Goal: Use online tool/utility: Utilize a website feature to perform a specific function

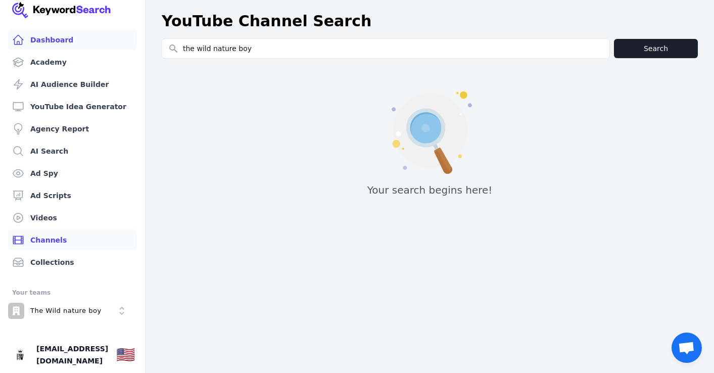
click at [50, 48] on link "Dashboard" at bounding box center [72, 40] width 129 height 20
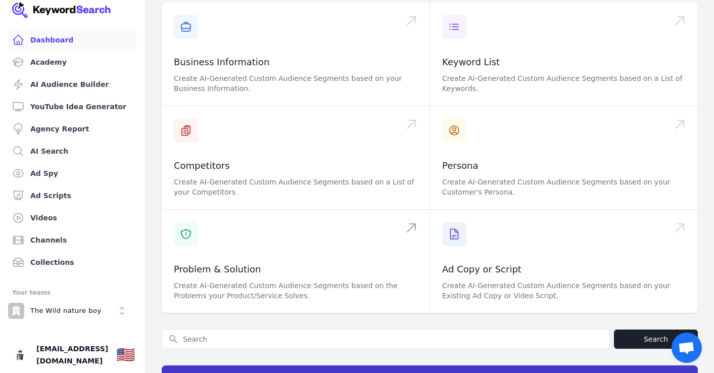
scroll to position [260, 0]
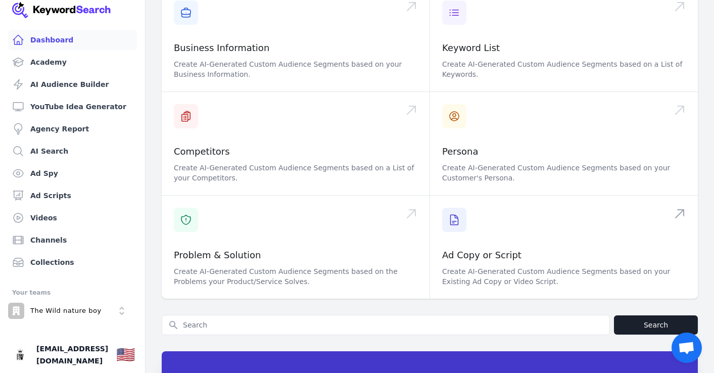
click at [476, 254] on span at bounding box center [564, 246] width 268 height 103
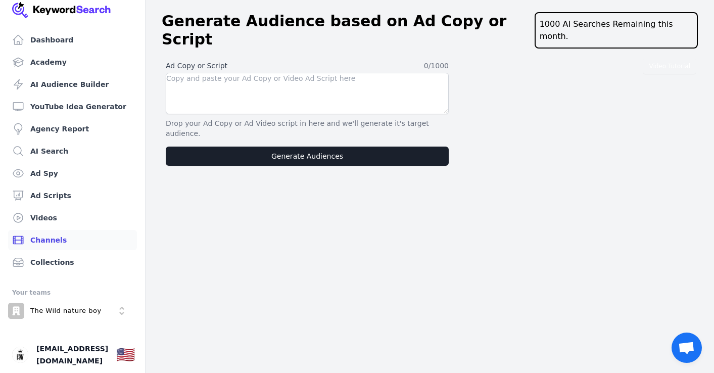
click at [48, 240] on link "Channels" at bounding box center [72, 240] width 129 height 20
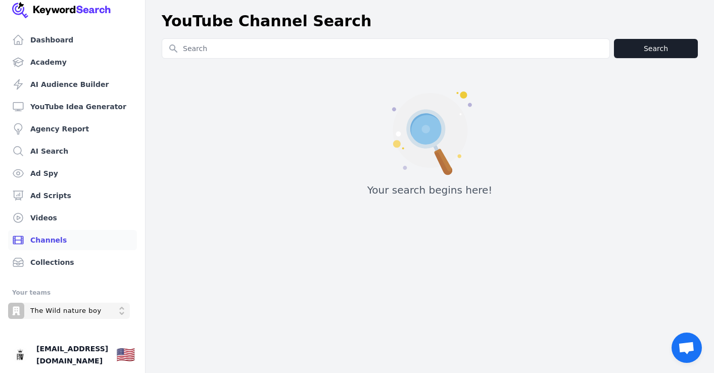
click at [43, 315] on p "The Wild nature boy" at bounding box center [65, 310] width 71 height 9
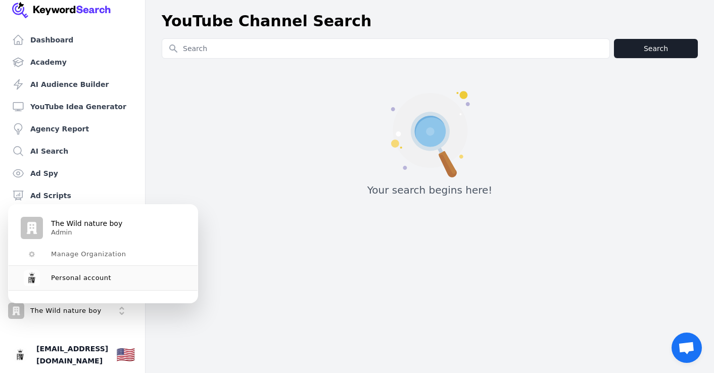
click at [116, 230] on p "Admin" at bounding box center [86, 232] width 71 height 8
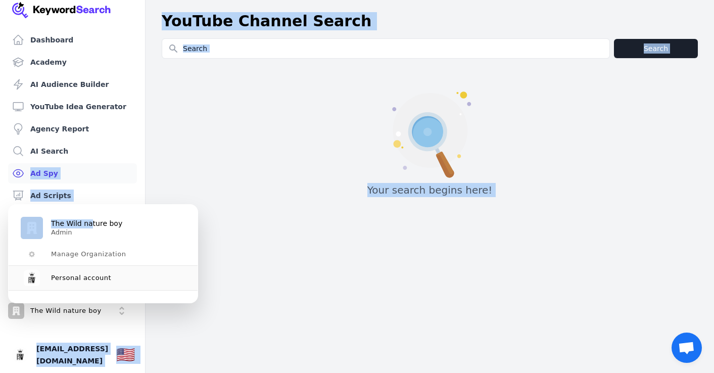
drag, startPoint x: 89, startPoint y: 223, endPoint x: 120, endPoint y: 171, distance: 60.4
click at [120, 171] on body "Dashboard Academy AI Audience Builder YouTube Idea Generator Agency Report AI S…" at bounding box center [357, 186] width 714 height 373
click at [55, 89] on link "AI Audience Builder" at bounding box center [72, 84] width 129 height 20
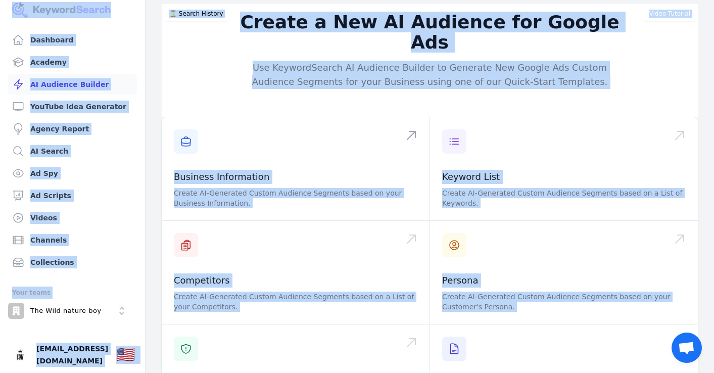
click at [320, 137] on span at bounding box center [296, 168] width 268 height 103
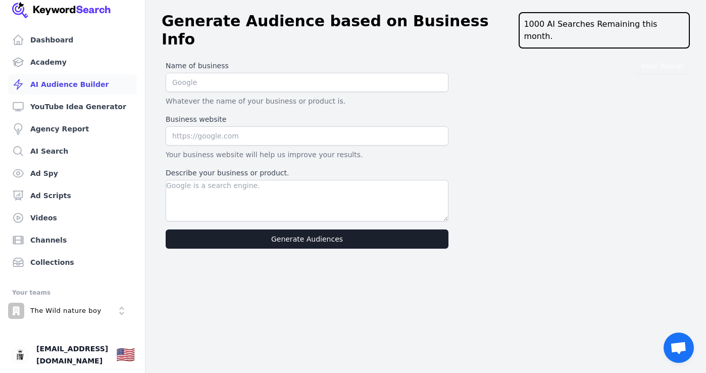
click at [88, 85] on link "AI Audience Builder" at bounding box center [72, 84] width 129 height 20
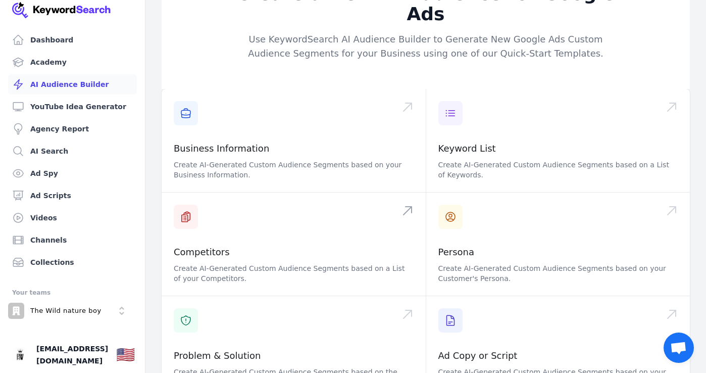
scroll to position [116, 0]
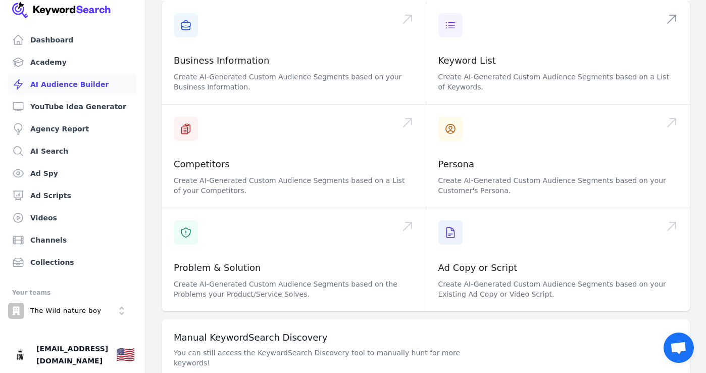
click at [512, 74] on span at bounding box center [558, 52] width 264 height 103
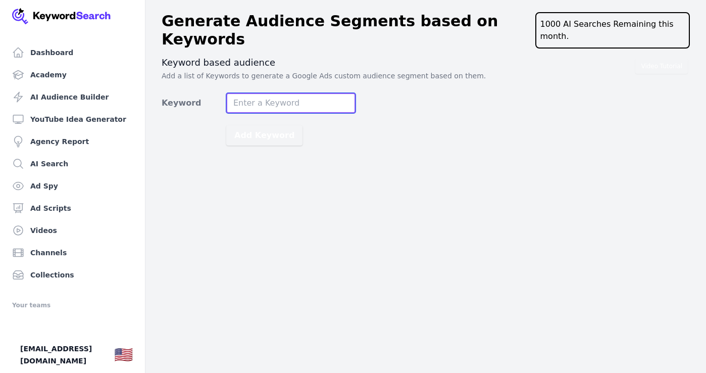
click at [263, 93] on input "Keyword" at bounding box center [290, 103] width 129 height 20
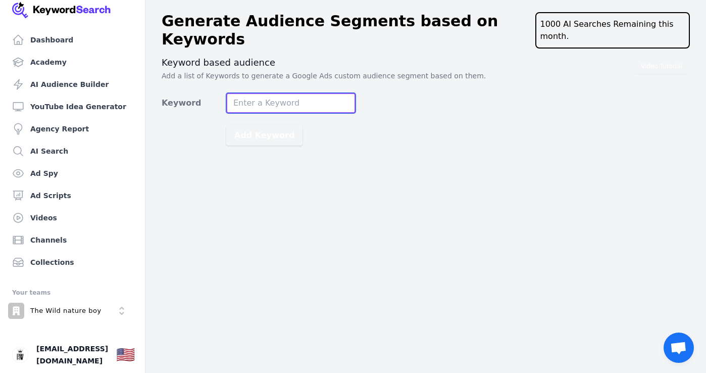
paste input "[URL][DOMAIN_NAME]"
type input "[URL][DOMAIN_NAME]"
drag, startPoint x: 351, startPoint y: 92, endPoint x: 217, endPoint y: 87, distance: 134.9
click at [216, 93] on div "Keyword [URL][DOMAIN_NAME]" at bounding box center [259, 103] width 194 height 20
type input "nature"
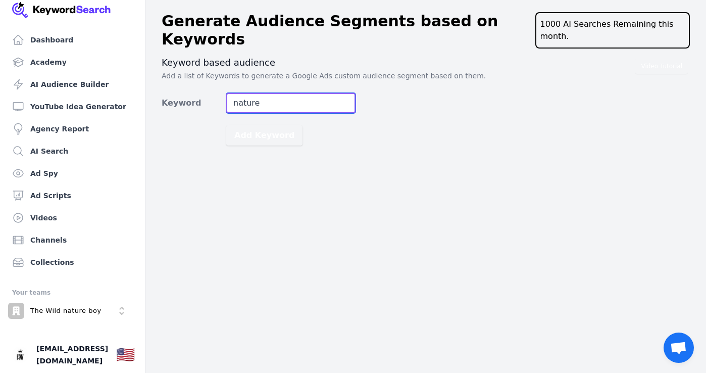
click at [260, 125] on button "Add Keyword" at bounding box center [264, 135] width 76 height 20
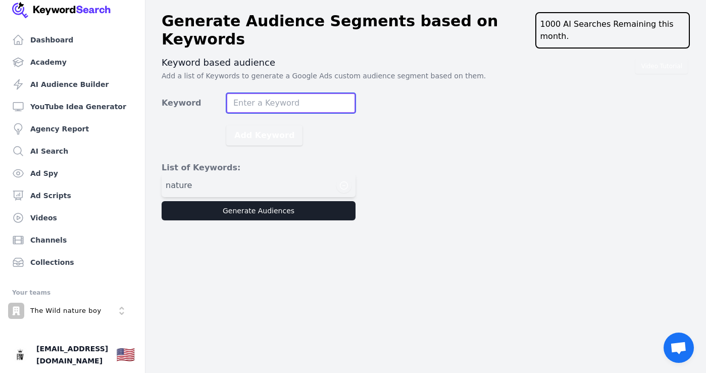
click at [271, 93] on input "Keyword" at bounding box center [290, 103] width 129 height 20
type input "fishing"
click at [260, 125] on button "Add Keyword" at bounding box center [264, 135] width 76 height 20
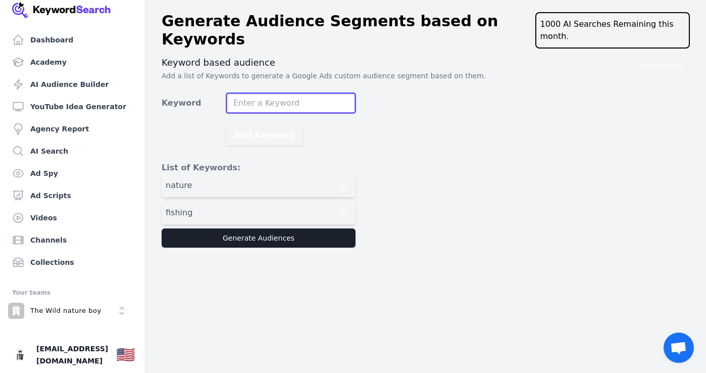
click at [270, 93] on input "Keyword" at bounding box center [290, 103] width 129 height 20
type input "wild life"
click at [260, 125] on button "Add Keyword" at bounding box center [264, 135] width 76 height 20
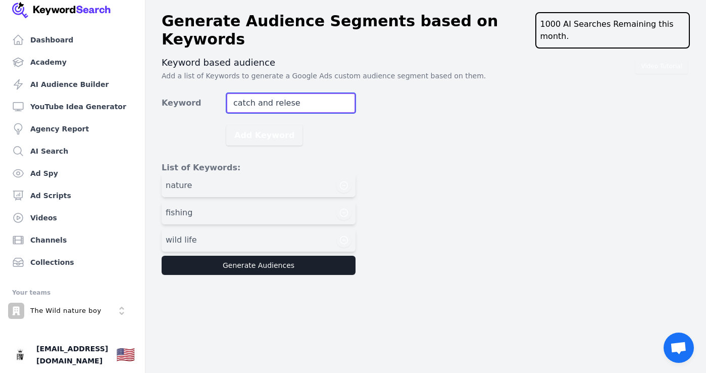
type input "catch and relese"
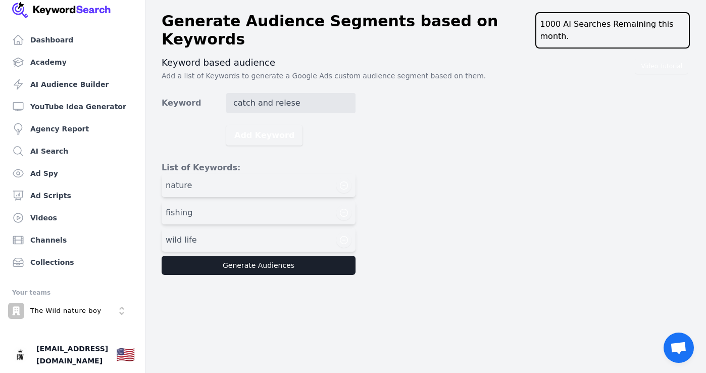
click at [310, 109] on form "Keyword catch and relese Add Keyword List of Keywords: nature fishing wild life…" at bounding box center [259, 184] width 194 height 182
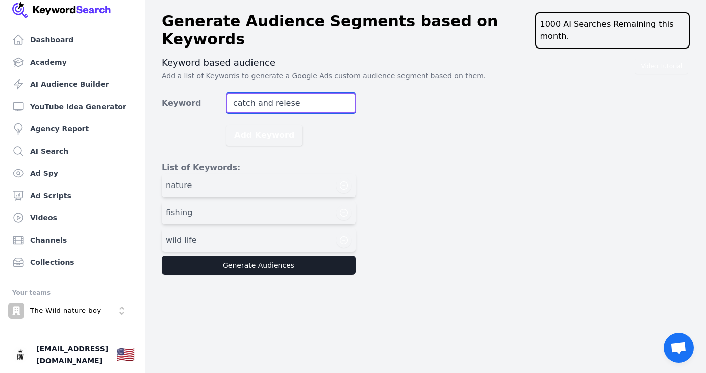
click at [308, 93] on input "catch and relese" at bounding box center [290, 103] width 129 height 20
click at [260, 125] on button "Add Keyword" at bounding box center [264, 135] width 76 height 20
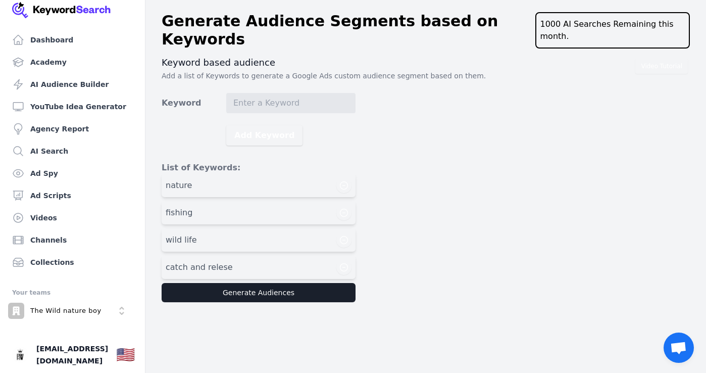
click at [223, 283] on button "Generate Audiences" at bounding box center [259, 292] width 194 height 19
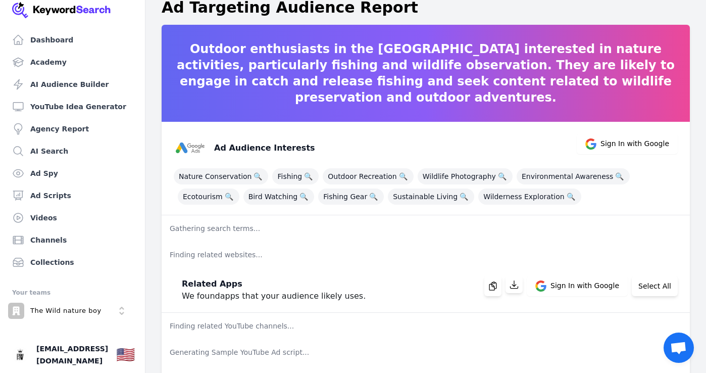
scroll to position [16, 0]
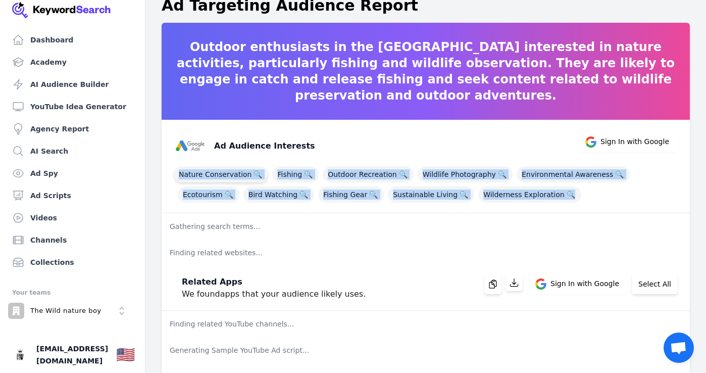
drag, startPoint x: 584, startPoint y: 195, endPoint x: 178, endPoint y: 177, distance: 405.9
click at [178, 177] on div "Nature Conservation 🔍 Fishing 🔍 Outdoor Recreation 🔍 Wildlife Photography 🔍 Env…" at bounding box center [426, 182] width 504 height 40
copy div "Nature Conservation 🔍 Fishing 🔍 Outdoor Recreation 🔍 Wildlife Photography 🔍 Env…"
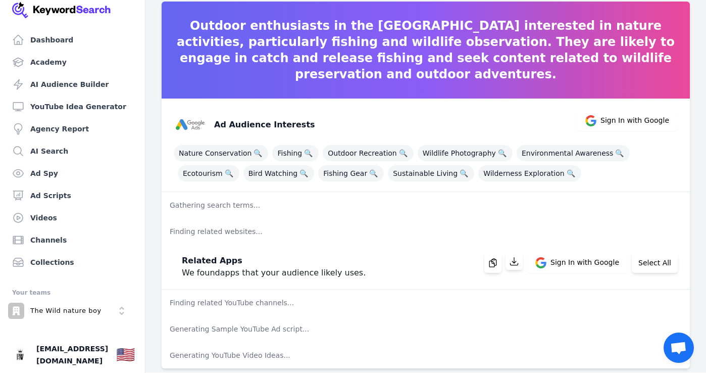
click at [392, 266] on div "Related Apps We found apps that your audience likely uses. Sign In with Google …" at bounding box center [422, 262] width 512 height 32
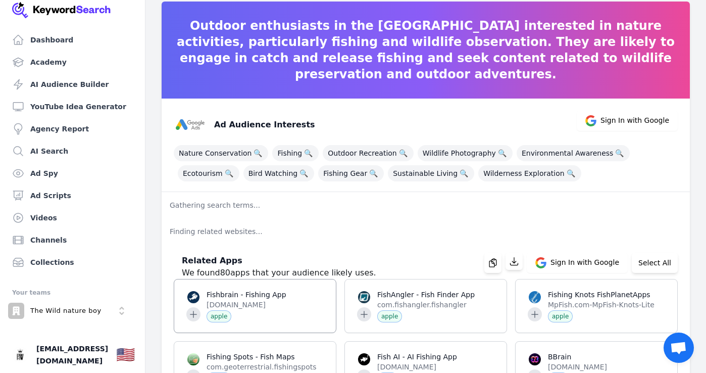
click at [256, 302] on span at bounding box center [255, 305] width 162 height 53
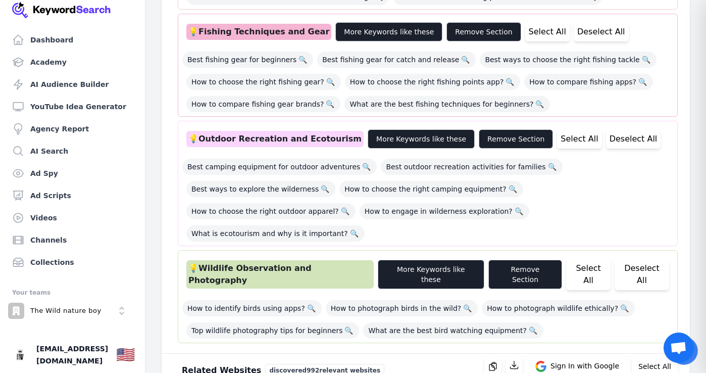
scroll to position [55, 0]
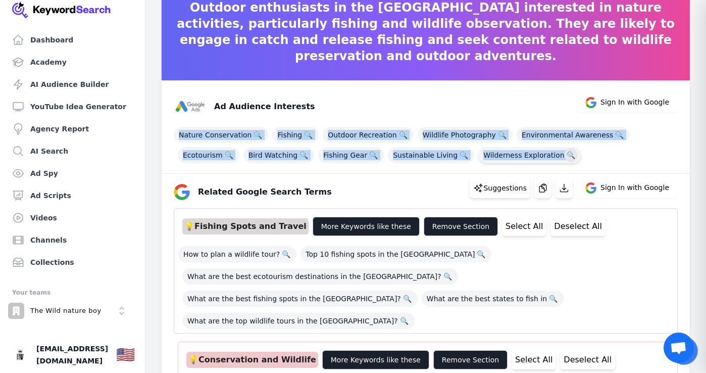
drag, startPoint x: 165, startPoint y: 133, endPoint x: 555, endPoint y: 156, distance: 391.5
click at [555, 156] on div "Ad Audience Interests Sign In with Google Nature Conservation 🔍 Fishing 🔍 Outdo…" at bounding box center [426, 126] width 528 height 93
click at [548, 187] on icon "button" at bounding box center [543, 188] width 10 height 10
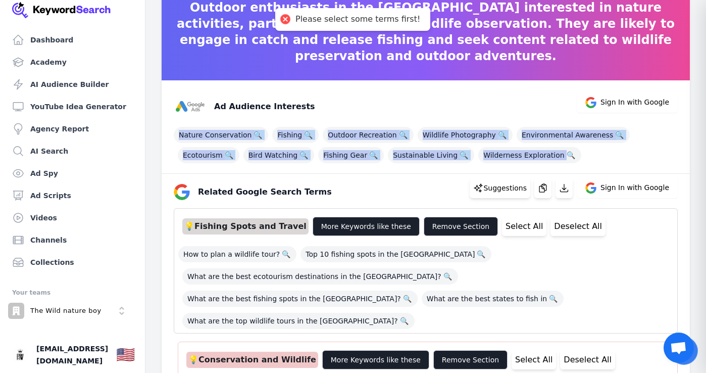
copy div "Nature Conservation 🔍 Fishing 🔍 Outdoor Recreation 🔍 Wildlife Photography 🔍 Env…"
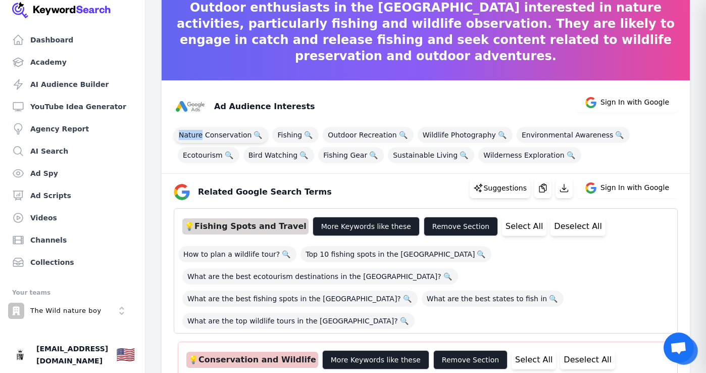
drag, startPoint x: 160, startPoint y: 125, endPoint x: 175, endPoint y: 133, distance: 17.4
click at [188, 121] on img at bounding box center [190, 106] width 32 height 32
click at [546, 185] on icon "button" at bounding box center [542, 188] width 7 height 8
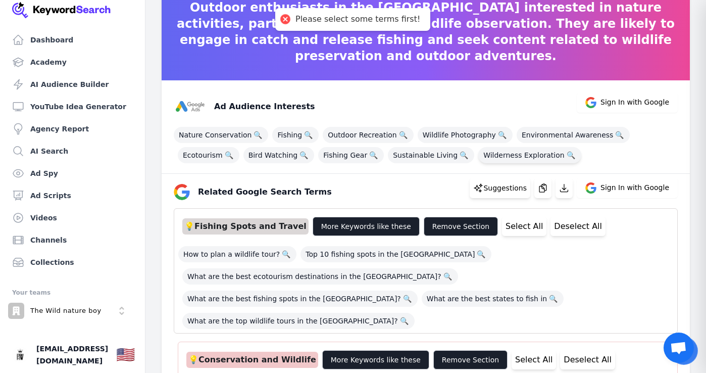
click at [499, 155] on span "Wilderness Exploration 🔍" at bounding box center [529, 155] width 103 height 16
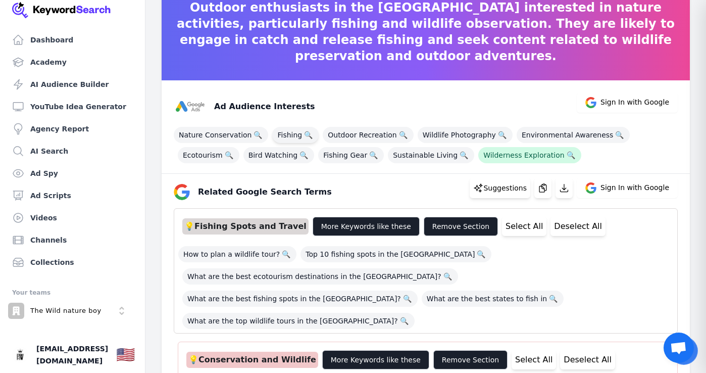
click at [290, 136] on span "Fishing 🔍" at bounding box center [295, 135] width 46 height 16
click at [341, 152] on span "Fishing Gear 🔍" at bounding box center [351, 155] width 66 height 16
click at [289, 132] on span "Fishing 🔍" at bounding box center [295, 135] width 46 height 16
click at [309, 132] on span "🔍" at bounding box center [308, 135] width 13 height 14
click at [306, 132] on span "🔍" at bounding box center [308, 135] width 13 height 14
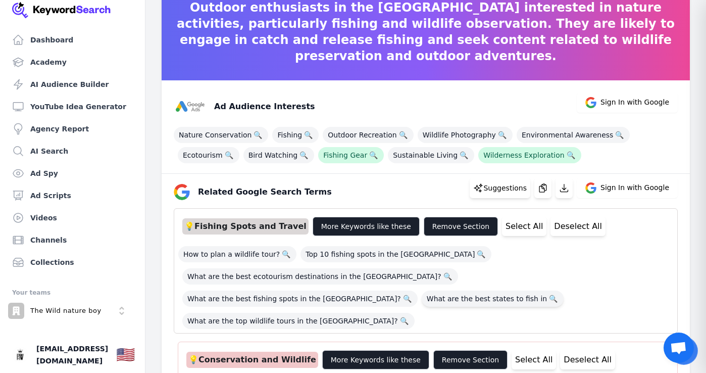
click at [422, 290] on span "What are the best states to fish in 🔍" at bounding box center [493, 298] width 142 height 16
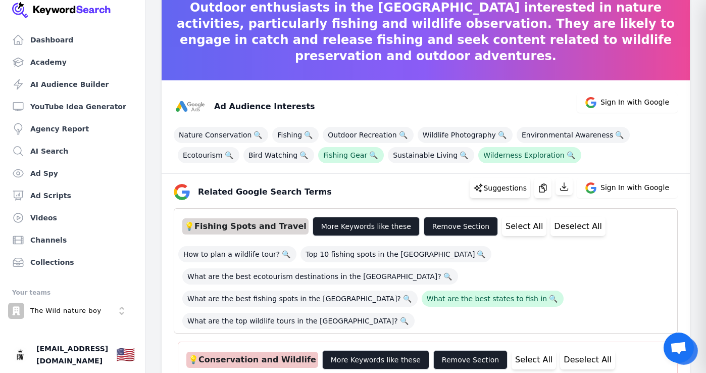
scroll to position [258, 0]
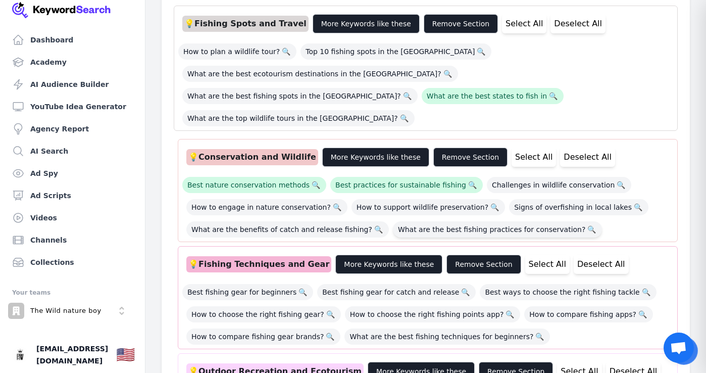
click at [549, 221] on span "What are the best fishing practices for conservation? 🔍" at bounding box center [498, 229] width 210 height 16
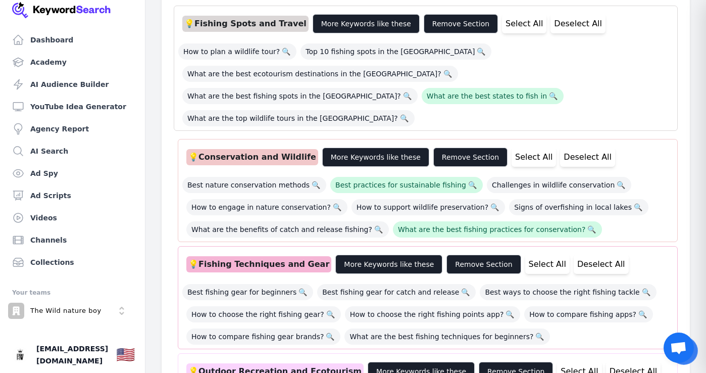
scroll to position [0, 0]
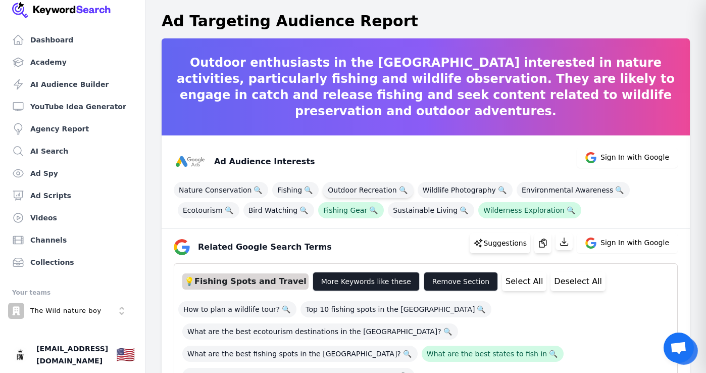
click at [368, 188] on span "Outdoor Recreation 🔍" at bounding box center [368, 190] width 90 height 16
click at [279, 187] on span "Fishing 🔍" at bounding box center [295, 190] width 46 height 16
click at [222, 188] on span "Nature Conservation 🔍" at bounding box center [221, 190] width 94 height 16
click at [206, 208] on span "Ecotourism 🔍" at bounding box center [209, 210] width 62 height 16
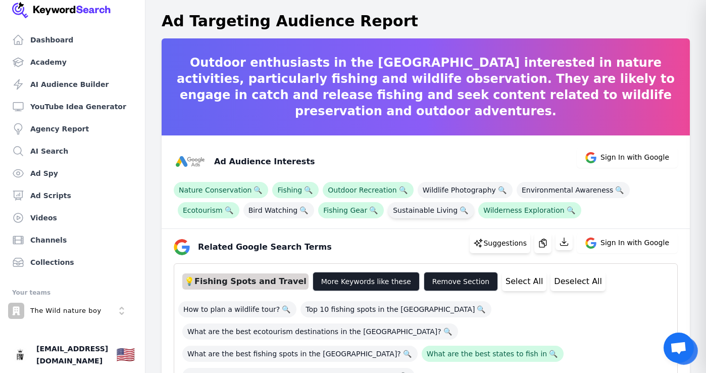
click at [421, 211] on span "Sustainable Living 🔍" at bounding box center [431, 210] width 86 height 16
click at [470, 191] on span "Wildlife Photography 🔍" at bounding box center [465, 190] width 95 height 16
click at [548, 245] on icon "button" at bounding box center [543, 243] width 10 height 10
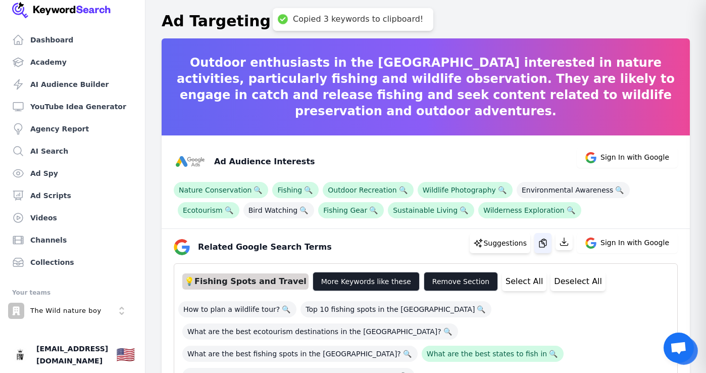
click at [548, 239] on icon "button" at bounding box center [543, 243] width 10 height 10
click at [548, 242] on icon "button" at bounding box center [543, 243] width 10 height 10
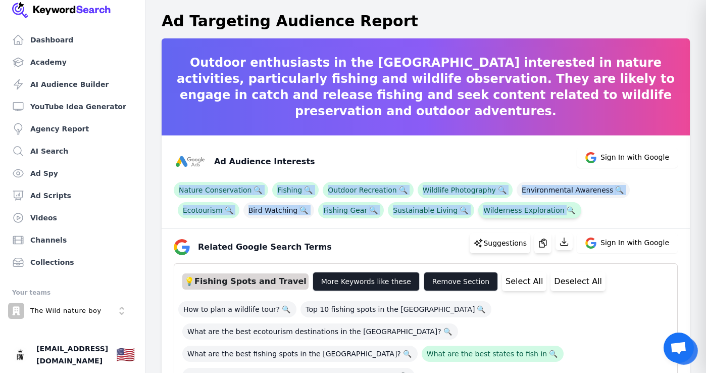
drag, startPoint x: 170, startPoint y: 187, endPoint x: 548, endPoint y: 211, distance: 379.0
click at [557, 211] on div "Ad Audience Interests Sign In with Google Nature Conservation 🔍 Fishing 🔍 Outdo…" at bounding box center [426, 181] width 528 height 93
copy div "Nature Conservation 🔍 Fishing 🔍 Outdoor Recreation 🔍 Wildlife Photography 🔍 Env…"
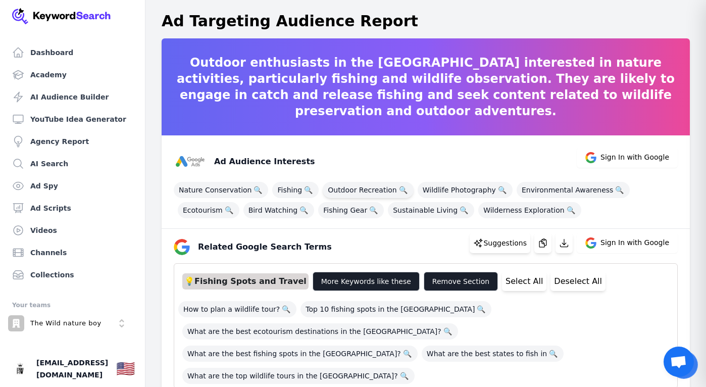
click at [353, 191] on span "Outdoor Recreation 🔍" at bounding box center [368, 190] width 90 height 16
click at [532, 190] on span "Environmental Awareness 🔍" at bounding box center [574, 190] width 114 height 16
click at [505, 213] on span "Wilderness Exploration 🔍" at bounding box center [529, 210] width 103 height 16
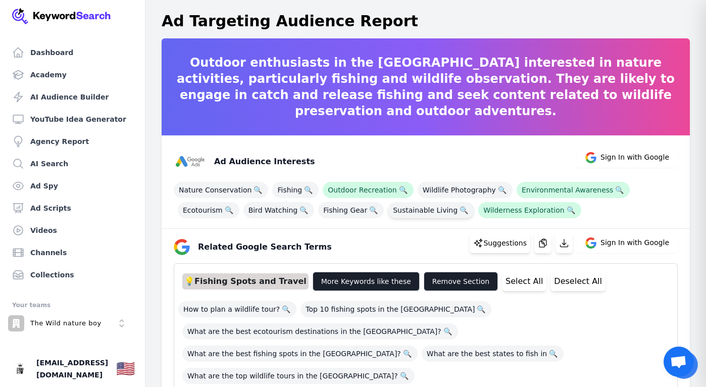
click at [418, 212] on span "Sustainable Living 🔍" at bounding box center [431, 210] width 86 height 16
click at [348, 208] on span "Fishing Gear 🔍" at bounding box center [351, 210] width 66 height 16
click at [405, 208] on span "Sustainable Living 🔍" at bounding box center [431, 210] width 86 height 16
click at [291, 190] on span "Fishing 🔍" at bounding box center [295, 190] width 46 height 16
click at [223, 190] on span "Nature Conservation 🔍" at bounding box center [221, 190] width 94 height 16
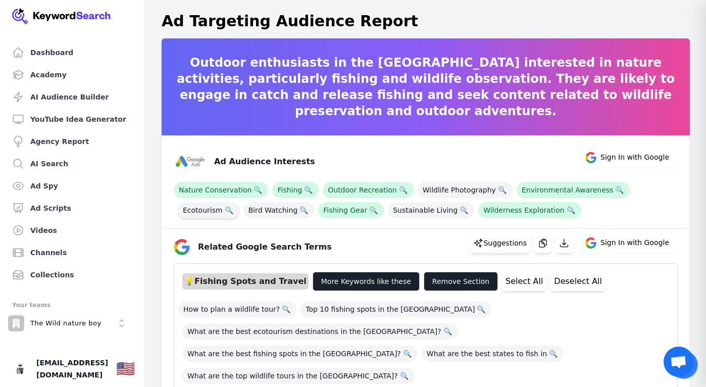
click at [211, 211] on span "Ecotourism 🔍" at bounding box center [209, 210] width 62 height 16
click at [543, 242] on icon "button" at bounding box center [543, 243] width 10 height 10
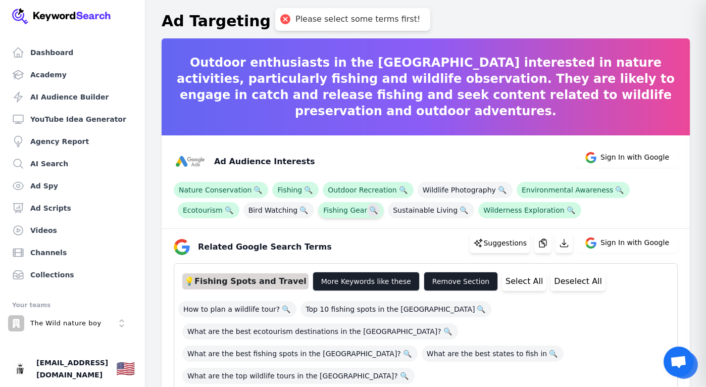
click at [371, 213] on div "Ad Audience Interests Sign In with Google Nature Conservation 🔍 Fishing 🔍 Outdo…" at bounding box center [426, 181] width 528 height 93
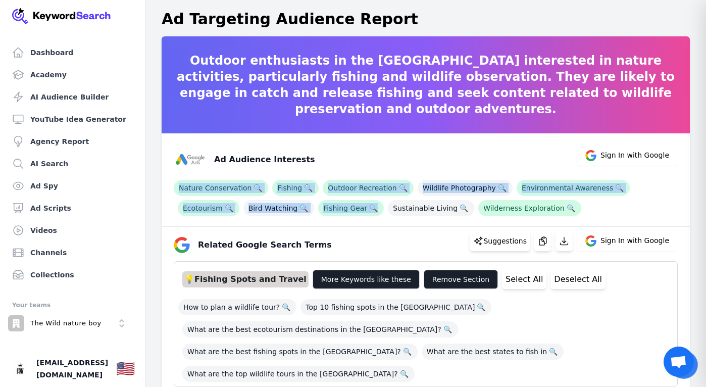
drag, startPoint x: 167, startPoint y: 181, endPoint x: 170, endPoint y: 187, distance: 7.2
click at [168, 181] on div "Ad Audience Interests Sign In with Google Nature Conservation 🔍 Fishing 🔍 Outdo…" at bounding box center [426, 179] width 528 height 93
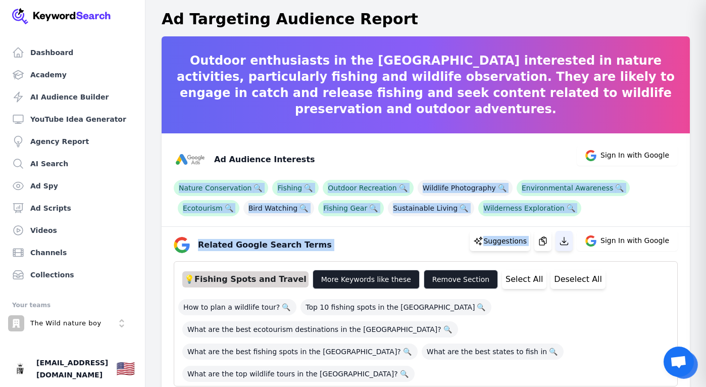
drag, startPoint x: 169, startPoint y: 186, endPoint x: 564, endPoint y: 241, distance: 398.8
drag, startPoint x: 564, startPoint y: 241, endPoint x: 560, endPoint y: 234, distance: 8.6
click at [564, 241] on icon "button" at bounding box center [564, 241] width 10 height 10
copy div "Nature Conservation 🔍 Fishing 🔍 Outdoor Recreation 🔍 Wildlife Photography 🔍 Env…"
